Goal: Check status

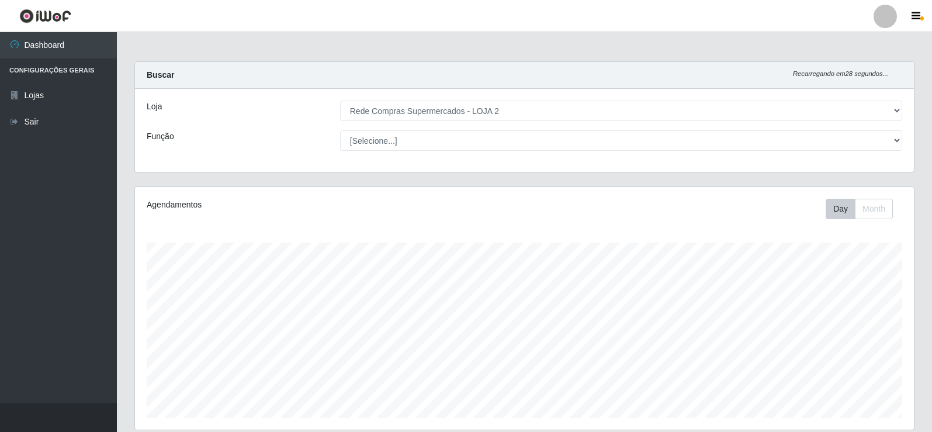
select select "161"
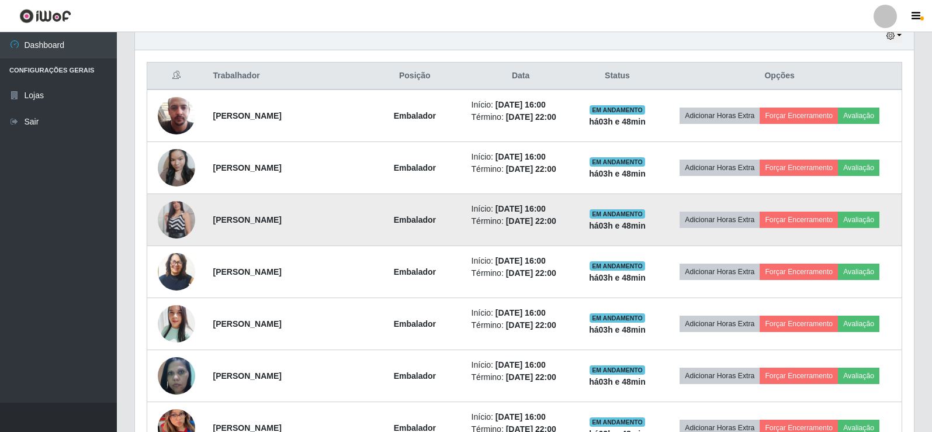
scroll to position [242, 779]
click at [171, 218] on img at bounding box center [176, 219] width 37 height 67
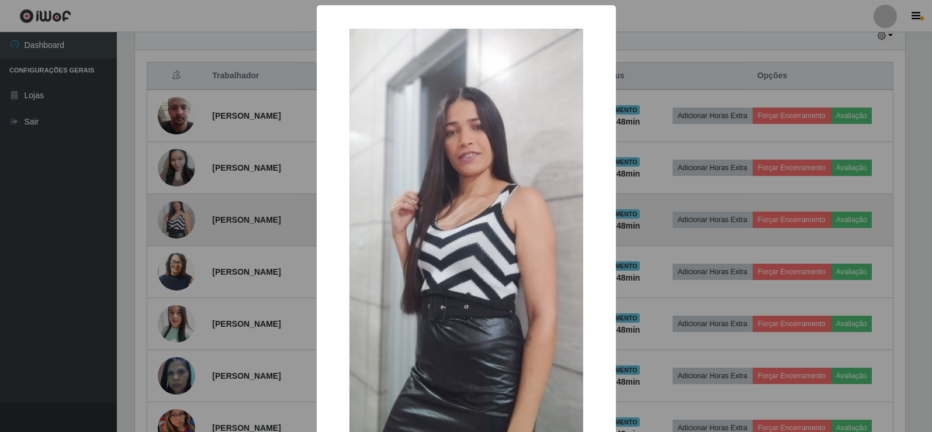
scroll to position [242, 773]
click at [171, 218] on div "× OK Cancel" at bounding box center [467, 216] width 935 height 432
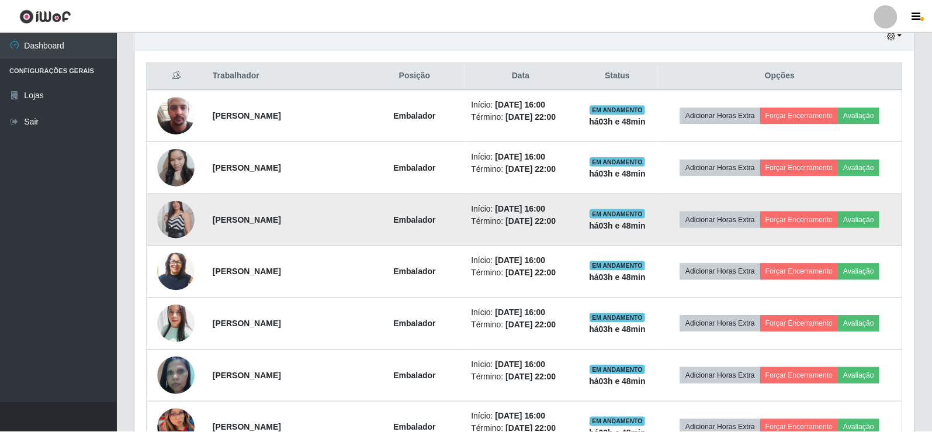
scroll to position [242, 779]
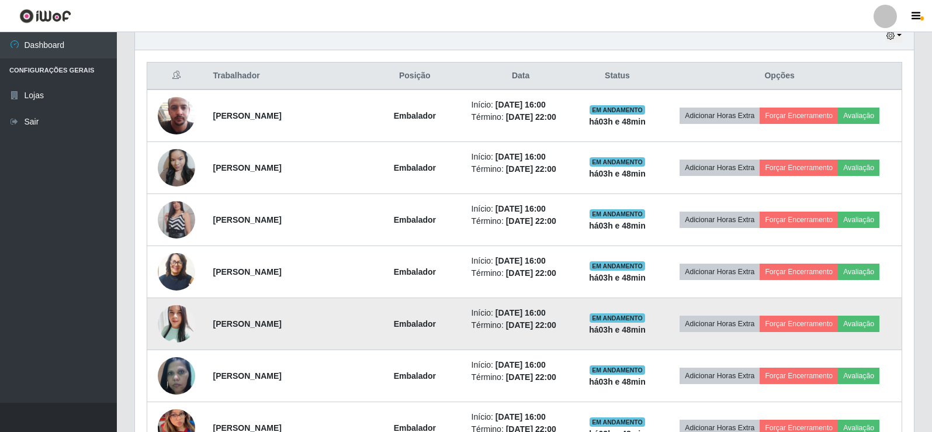
click at [175, 322] on img at bounding box center [176, 323] width 37 height 44
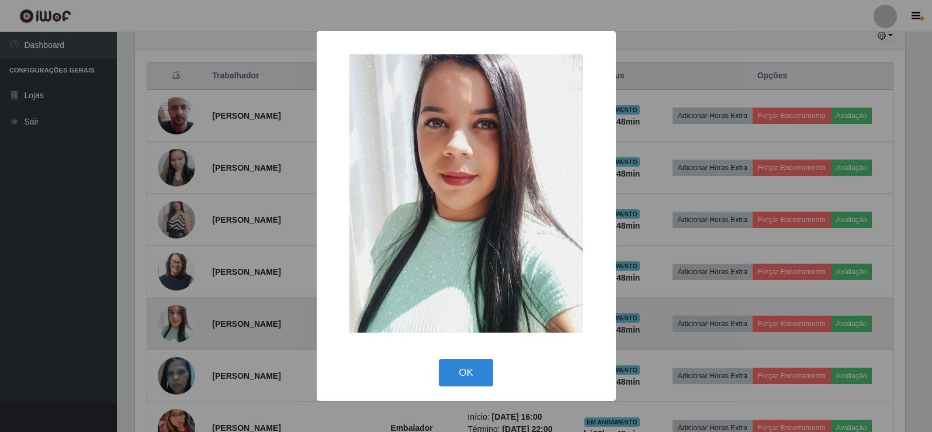
scroll to position [242, 773]
click at [175, 322] on div "× OK Cancel" at bounding box center [467, 216] width 935 height 432
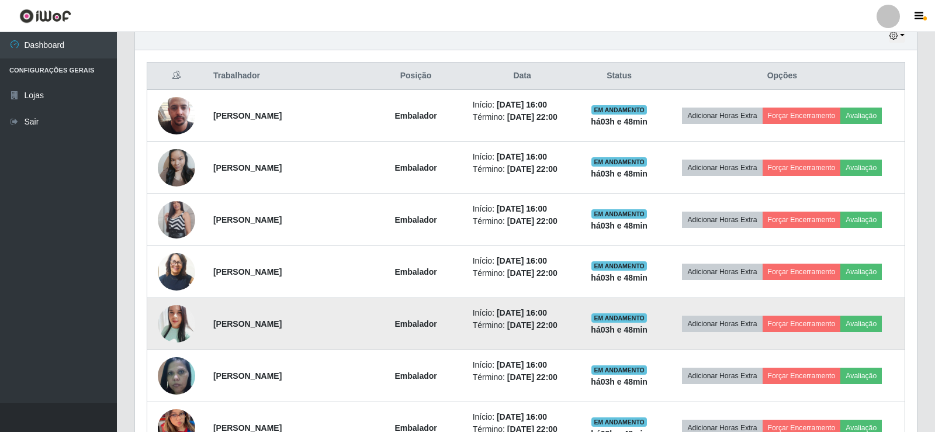
scroll to position [242, 779]
click at [175, 322] on img at bounding box center [176, 323] width 37 height 44
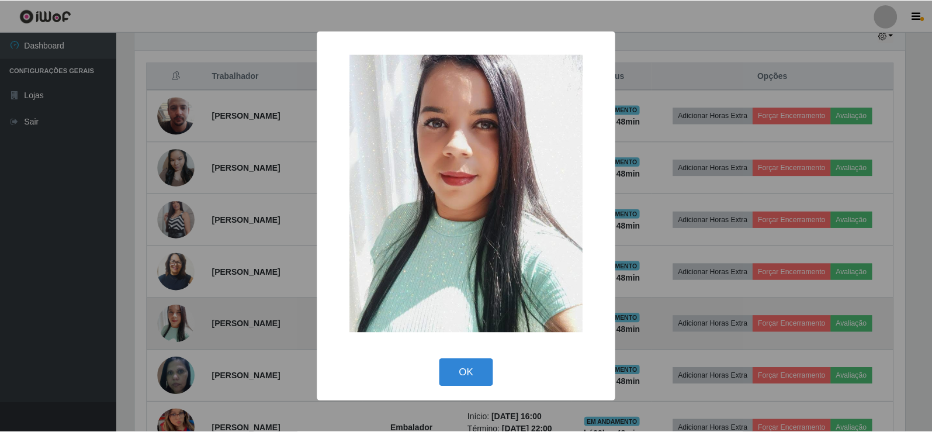
scroll to position [242, 773]
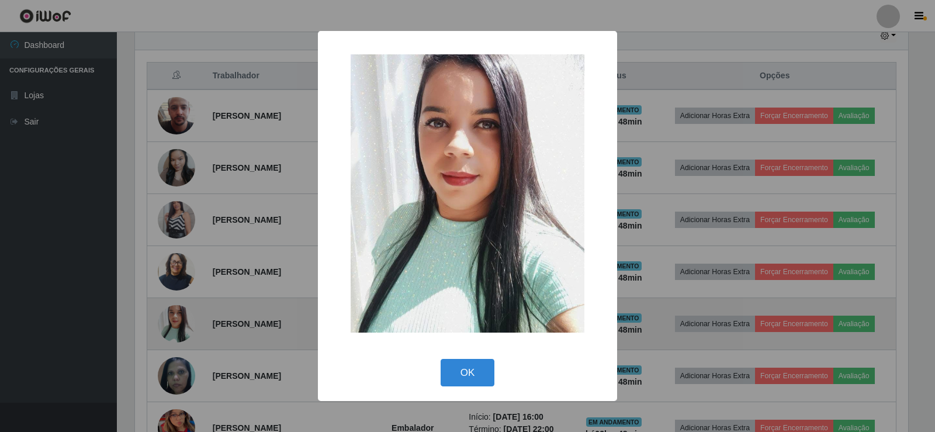
click at [175, 322] on div "× OK Cancel" at bounding box center [467, 216] width 935 height 432
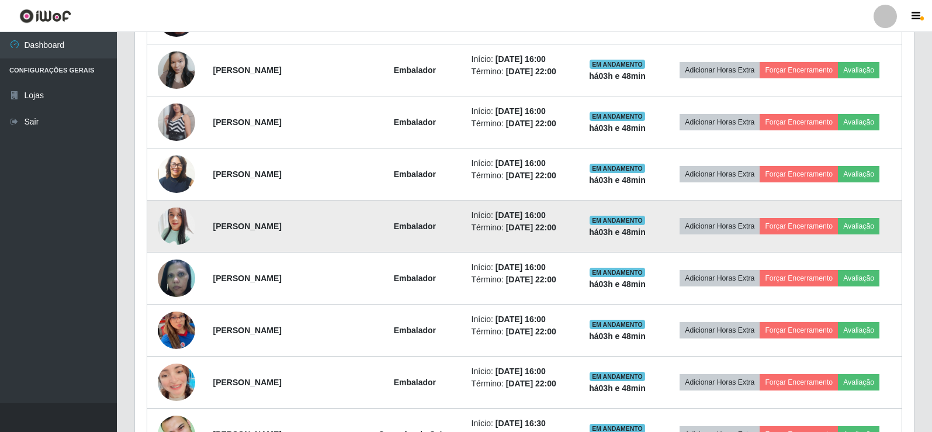
scroll to position [539, 0]
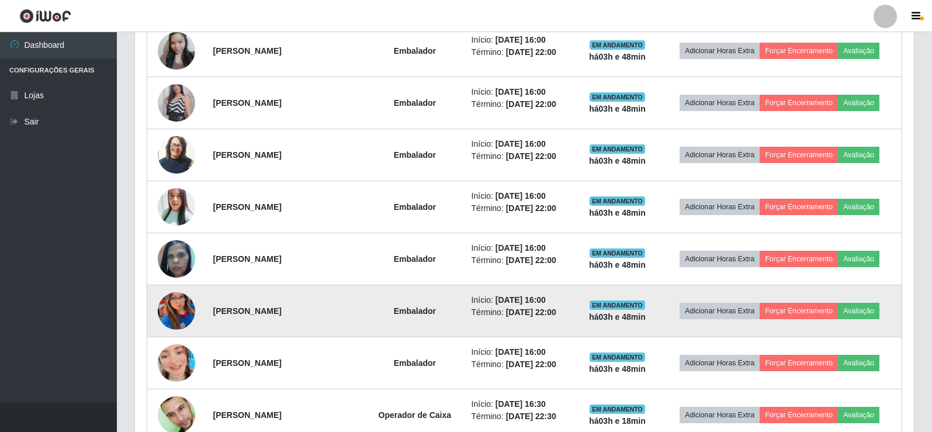
click at [174, 322] on img at bounding box center [176, 310] width 37 height 81
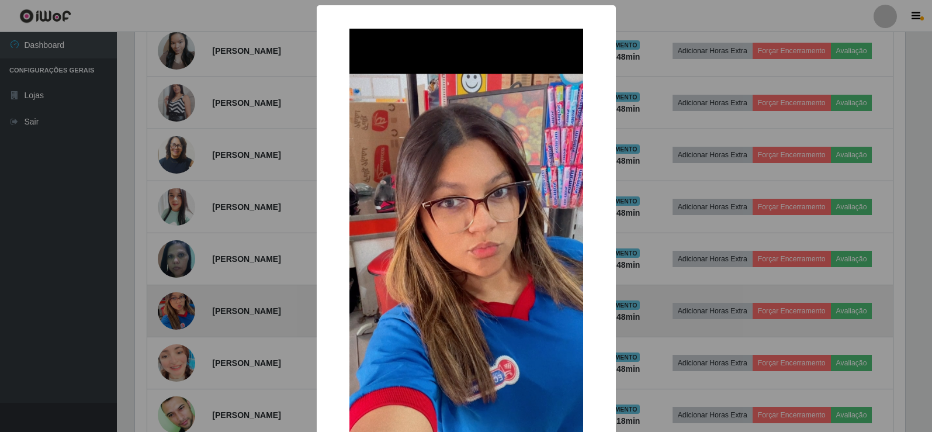
scroll to position [242, 773]
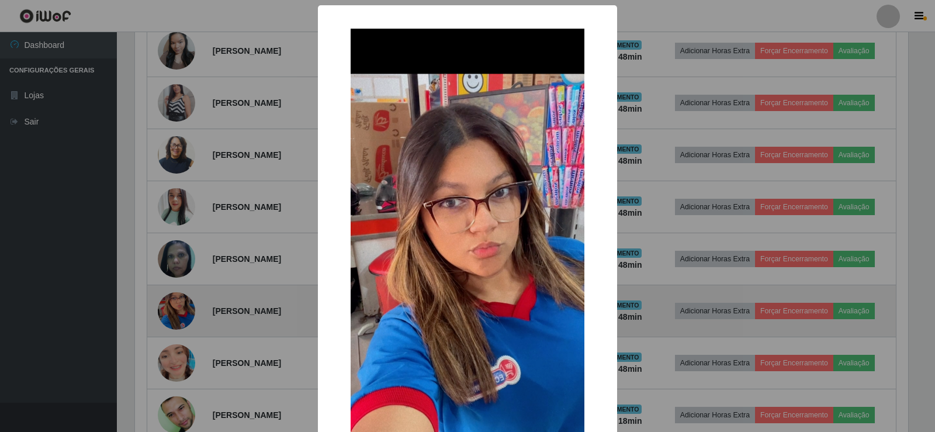
click at [174, 322] on div "× OK Cancel" at bounding box center [467, 216] width 935 height 432
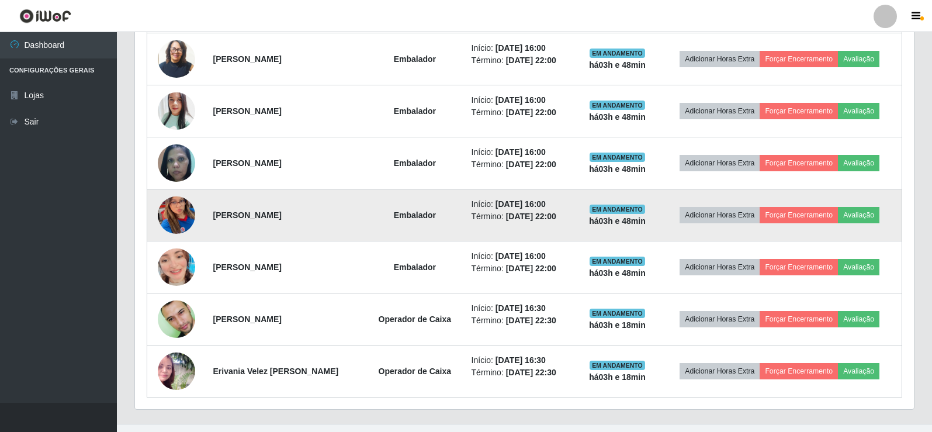
scroll to position [656, 0]
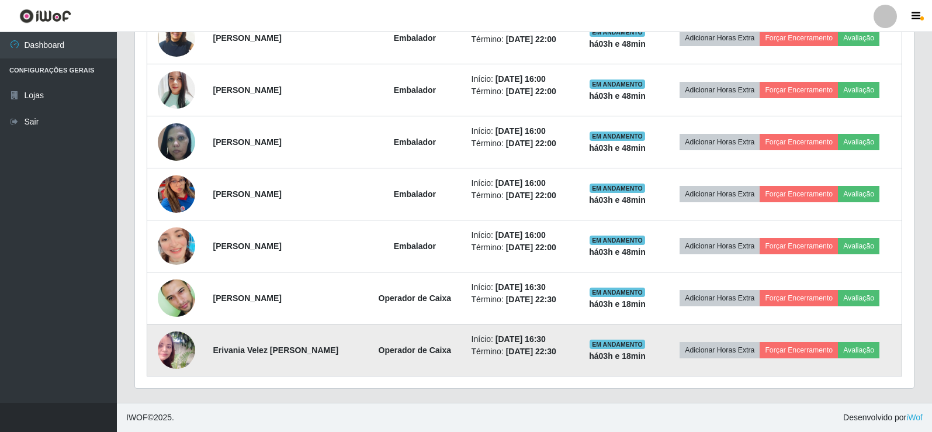
click at [162, 351] on img at bounding box center [176, 349] width 37 height 37
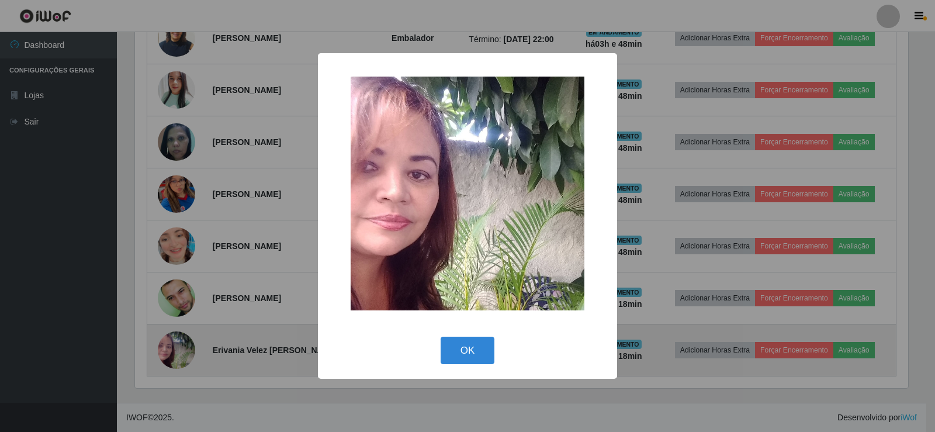
click at [162, 351] on div "× OK Cancel" at bounding box center [467, 216] width 935 height 432
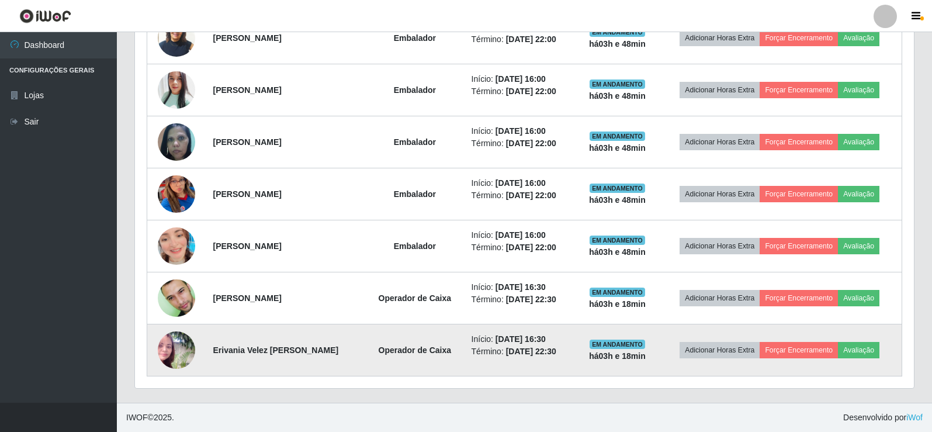
scroll to position [242, 779]
click at [185, 343] on img at bounding box center [176, 349] width 37 height 37
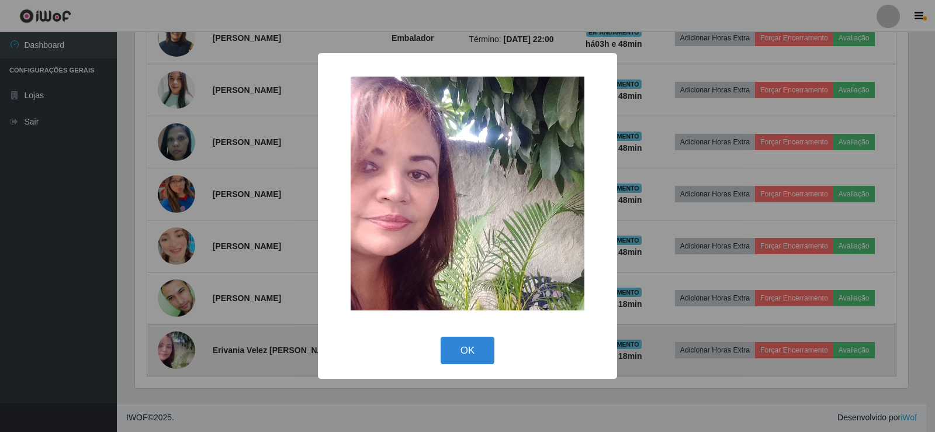
click at [185, 343] on div "× OK Cancel" at bounding box center [467, 216] width 935 height 432
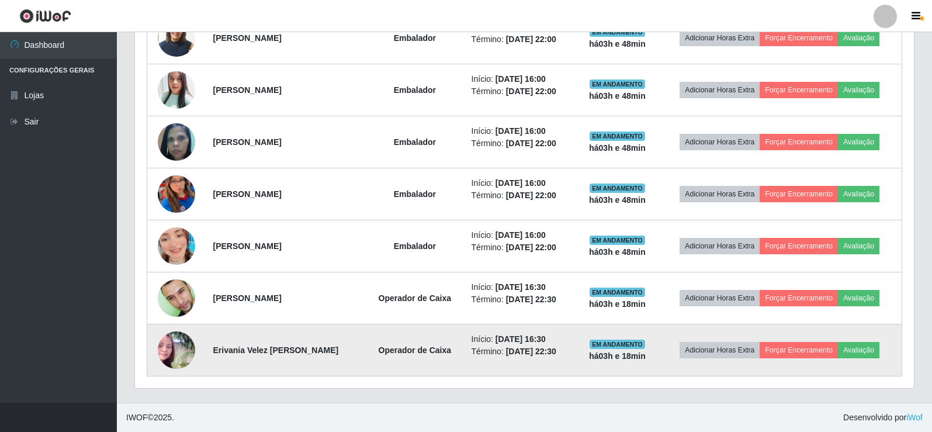
scroll to position [242, 779]
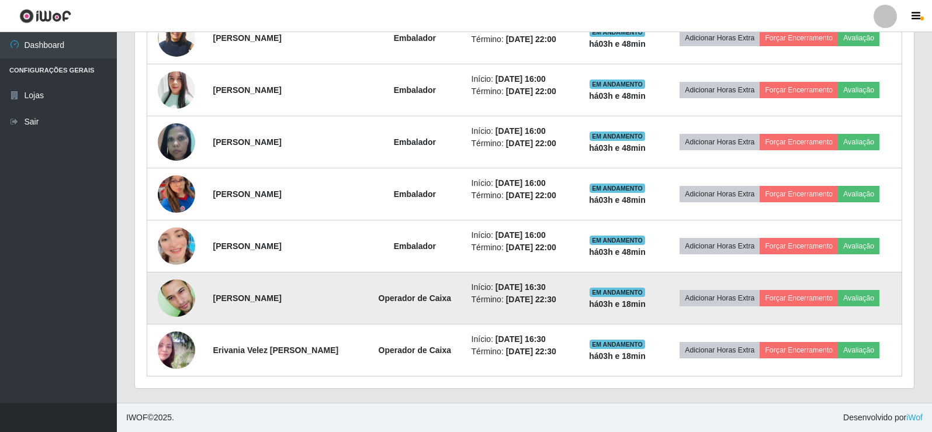
click at [179, 304] on img at bounding box center [176, 298] width 37 height 60
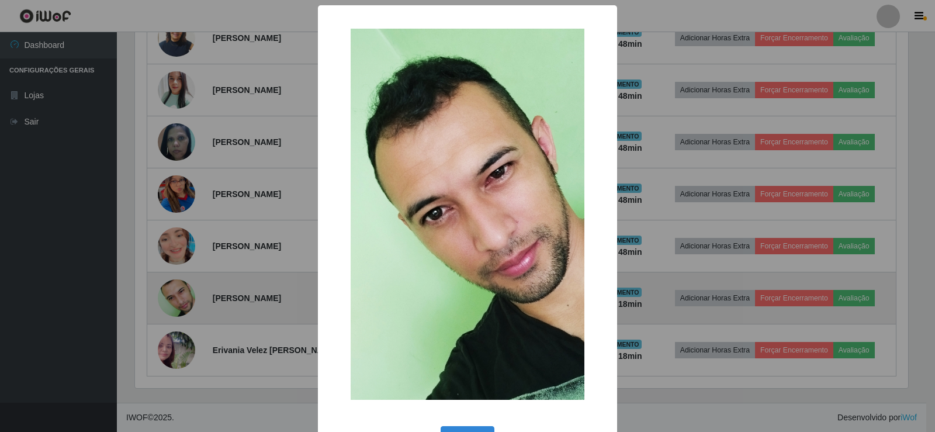
click at [179, 303] on div "× OK Cancel" at bounding box center [467, 216] width 935 height 432
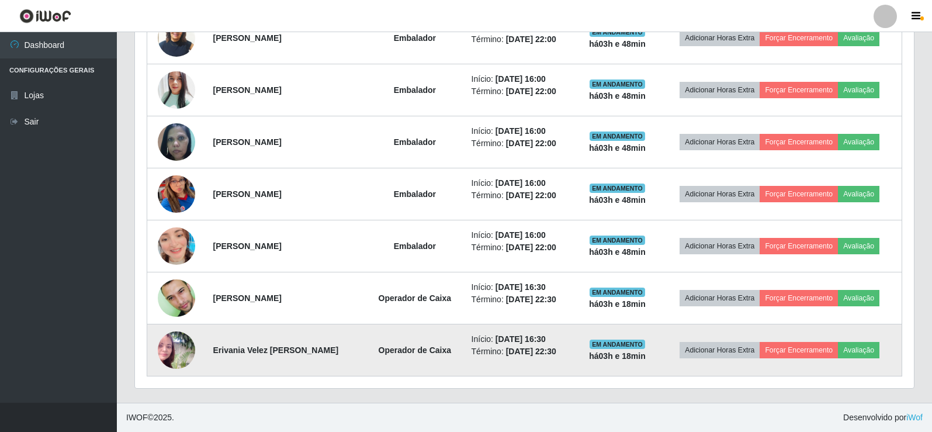
click at [179, 352] on img at bounding box center [176, 349] width 37 height 37
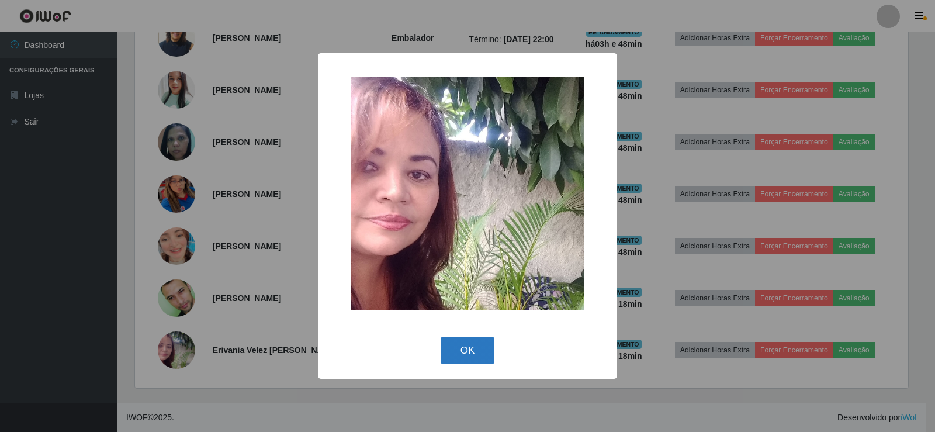
click at [456, 340] on button "OK" at bounding box center [467, 349] width 54 height 27
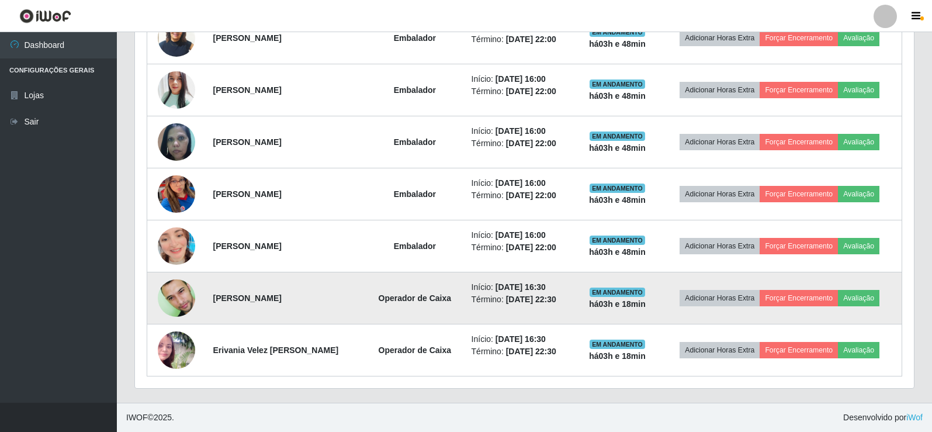
click at [163, 297] on img at bounding box center [176, 298] width 37 height 60
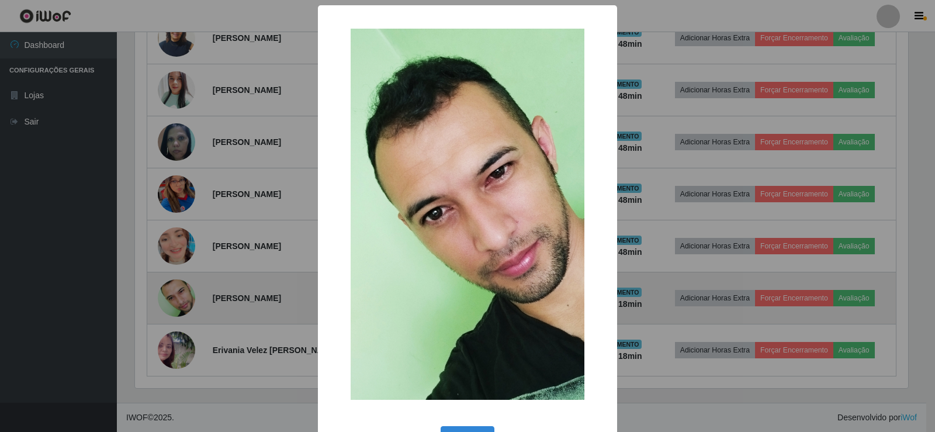
click at [163, 297] on div "× OK Cancel" at bounding box center [467, 216] width 935 height 432
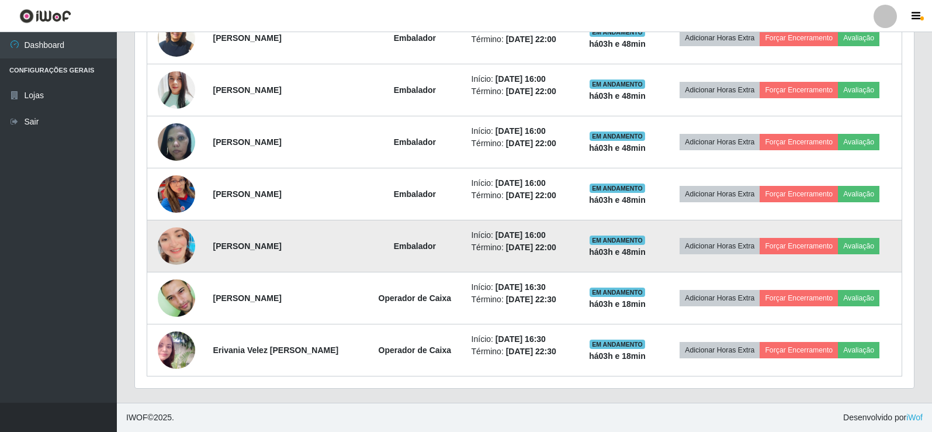
click at [162, 249] on img at bounding box center [176, 246] width 37 height 67
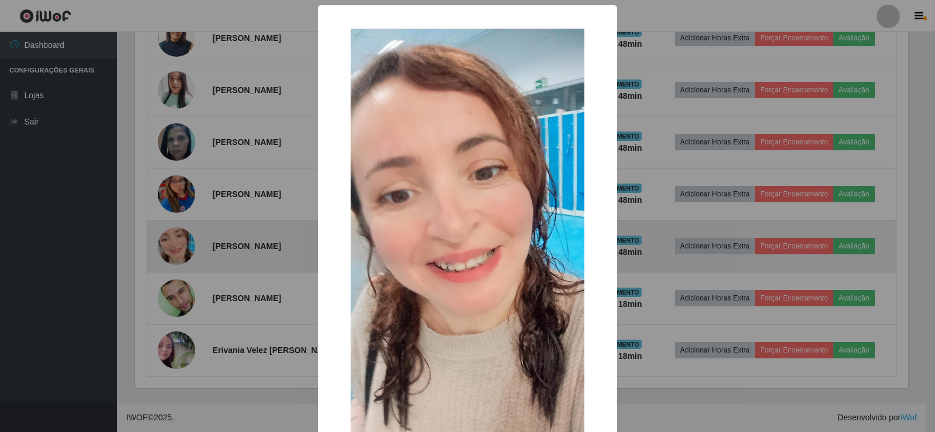
click at [162, 249] on div "× OK Cancel" at bounding box center [467, 216] width 935 height 432
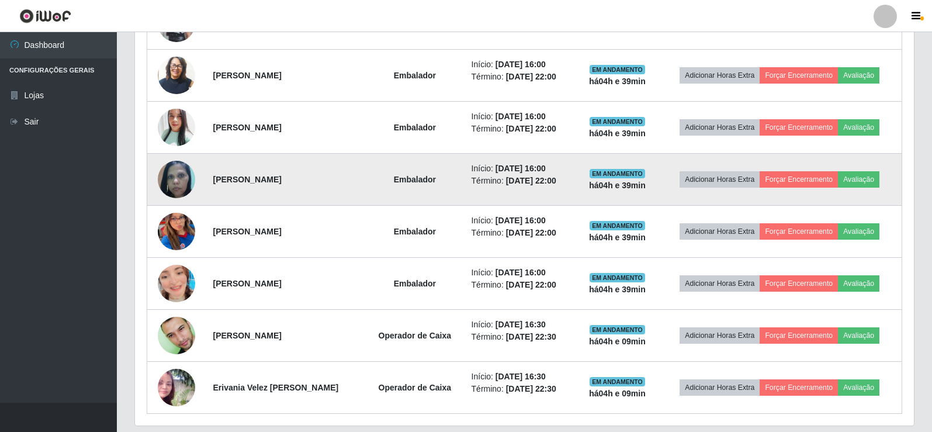
scroll to position [597, 0]
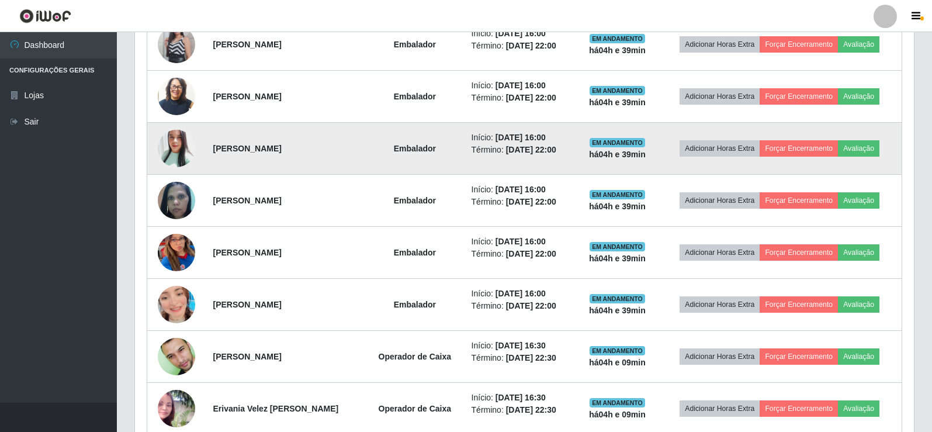
click at [172, 143] on img at bounding box center [176, 148] width 37 height 44
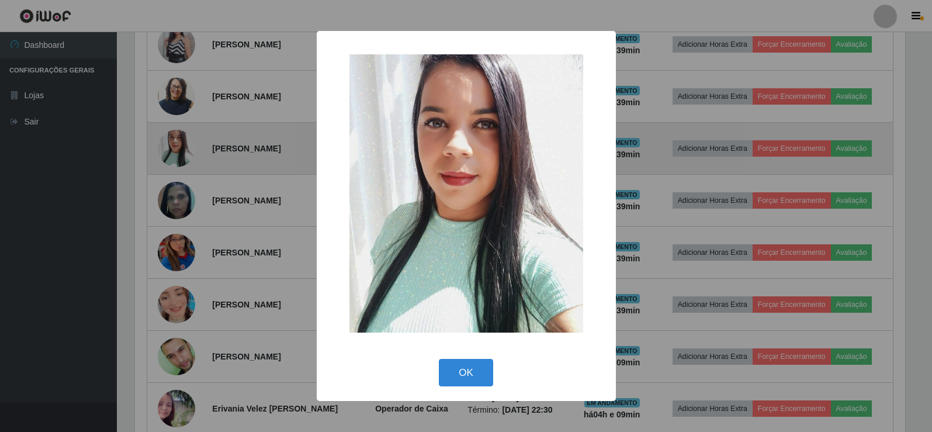
scroll to position [242, 773]
click at [172, 143] on div "× OK Cancel" at bounding box center [467, 216] width 935 height 432
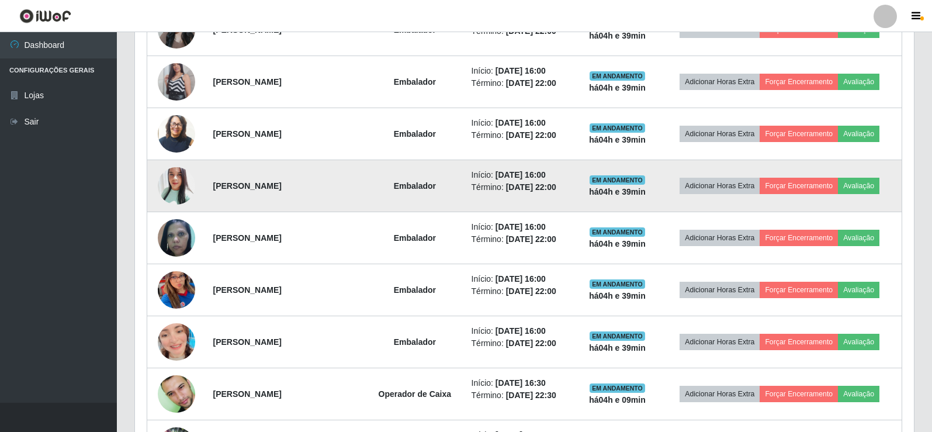
scroll to position [539, 0]
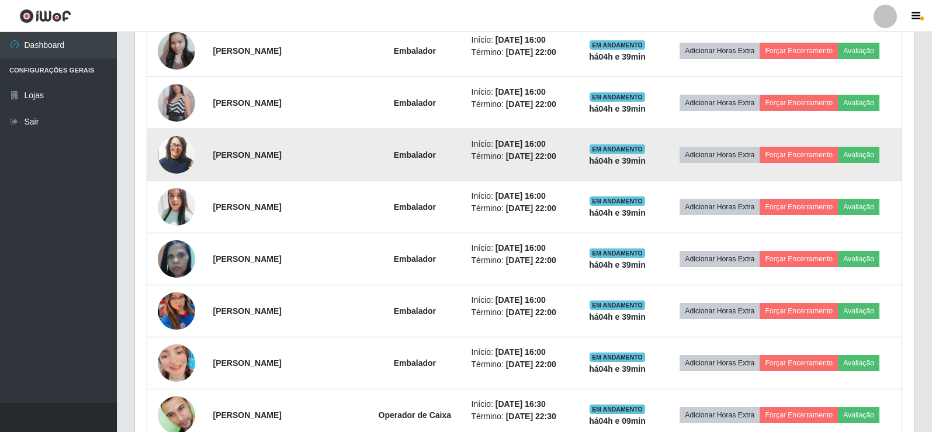
click at [174, 148] on img at bounding box center [176, 155] width 37 height 44
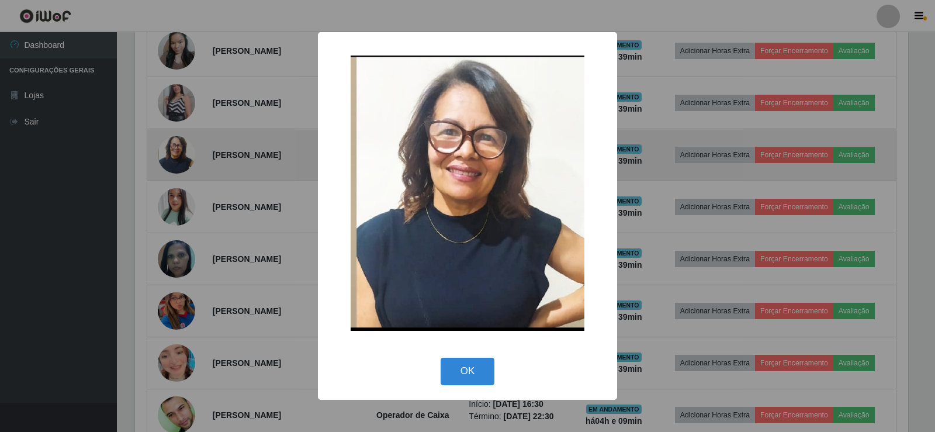
click at [174, 148] on div "× OK Cancel" at bounding box center [467, 216] width 935 height 432
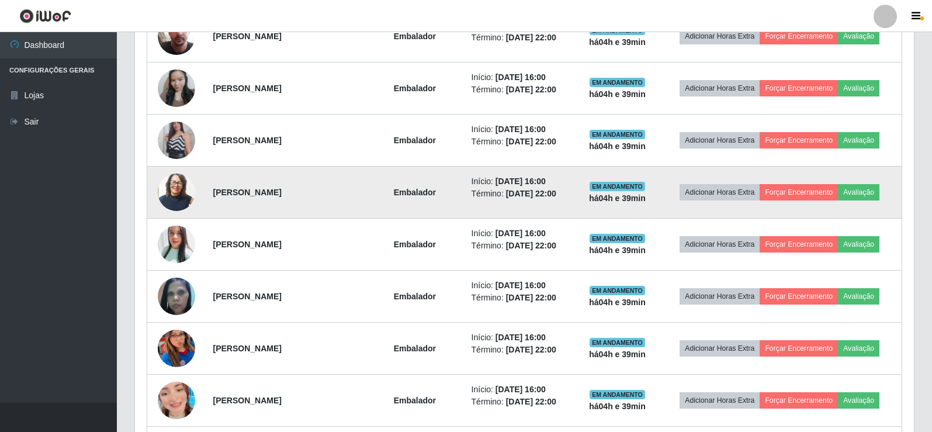
scroll to position [481, 0]
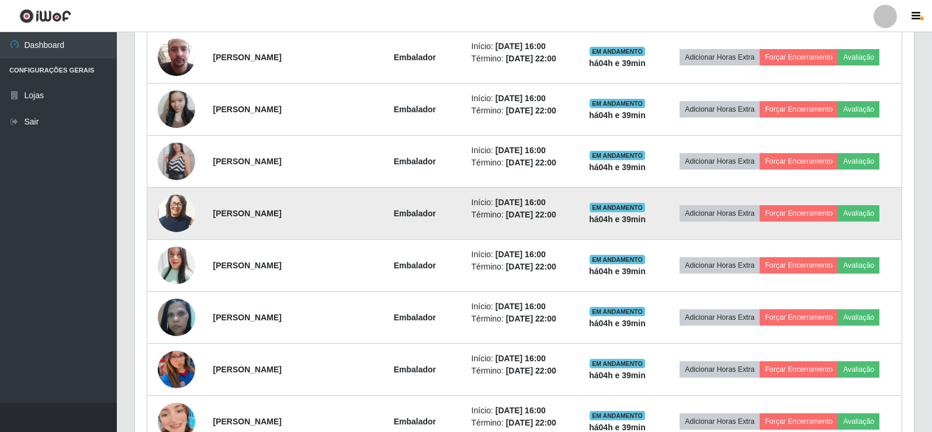
click at [174, 148] on img at bounding box center [176, 161] width 37 height 67
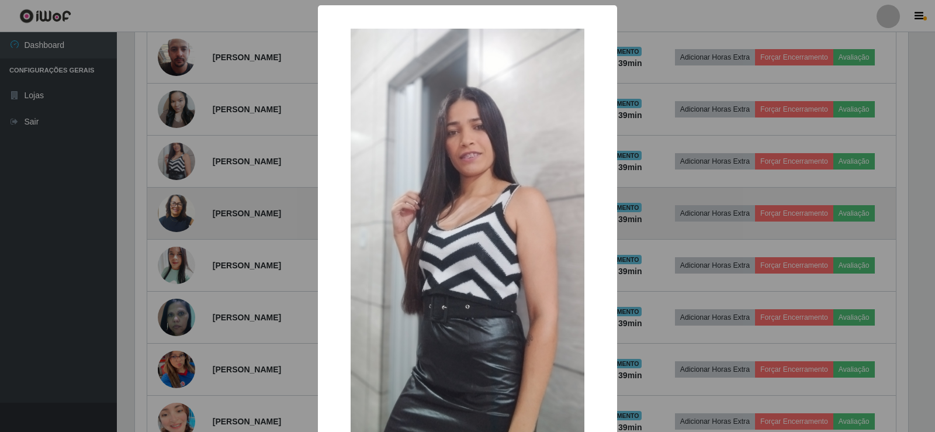
click at [174, 148] on div "× OK Cancel" at bounding box center [467, 216] width 935 height 432
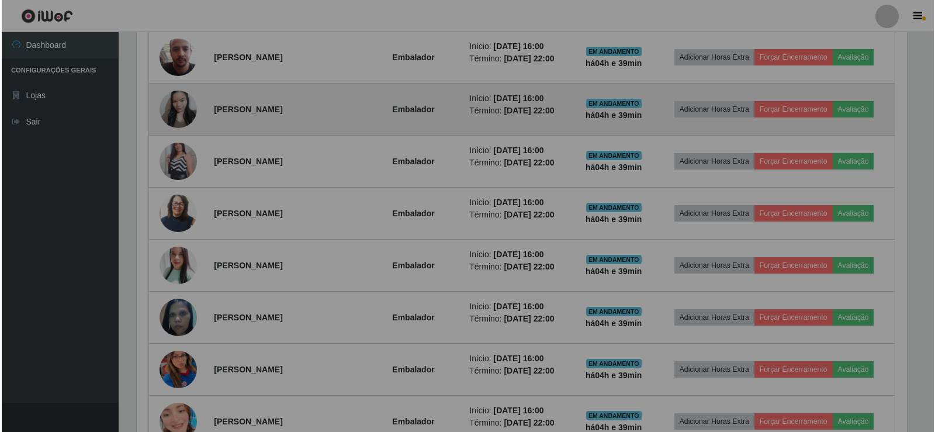
scroll to position [242, 779]
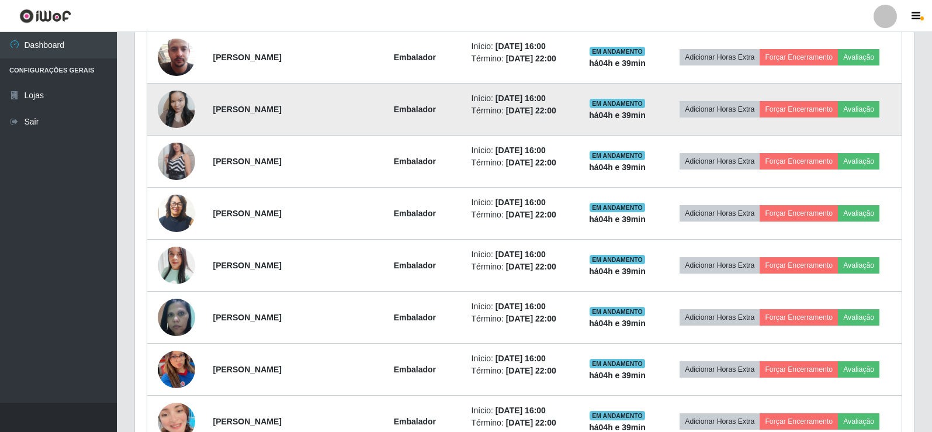
click at [178, 99] on img at bounding box center [176, 109] width 37 height 50
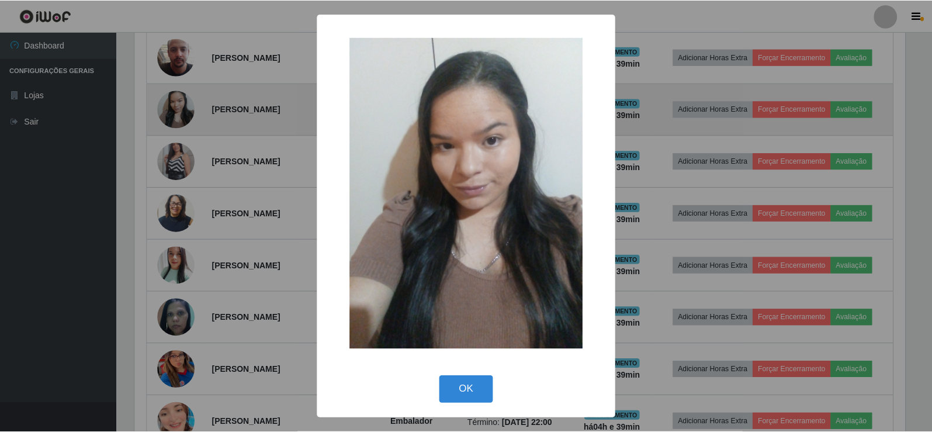
scroll to position [242, 773]
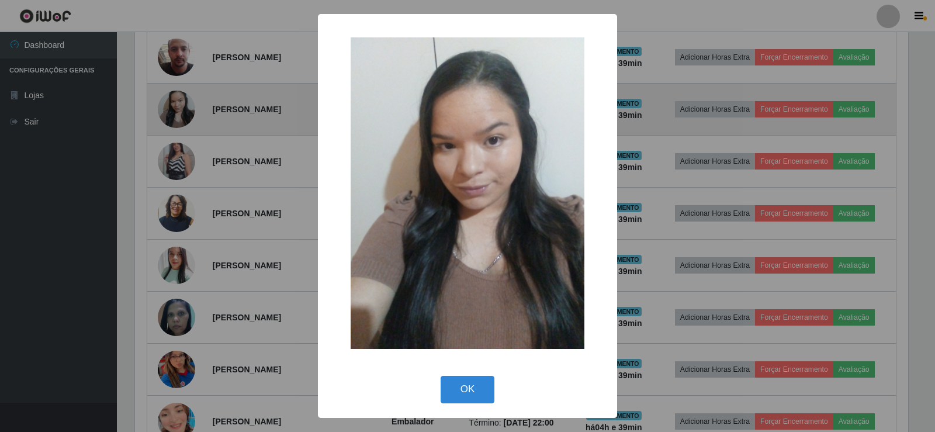
click at [178, 99] on div "× OK Cancel" at bounding box center [467, 216] width 935 height 432
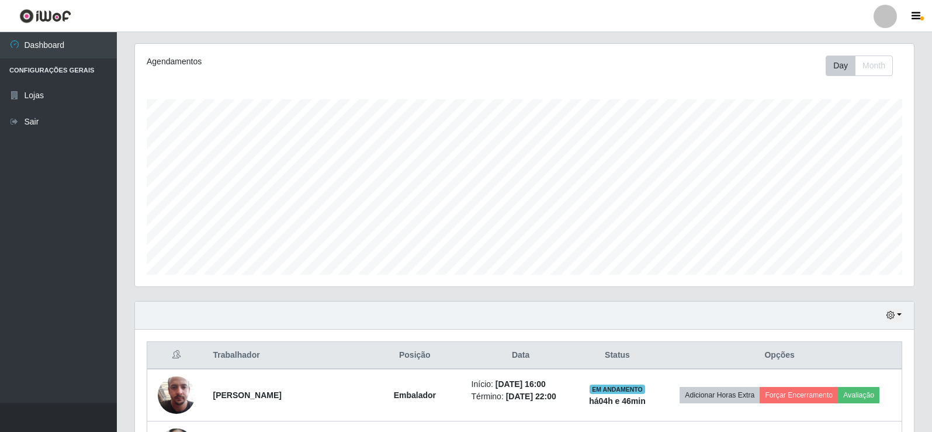
scroll to position [364, 0]
